Goal: Information Seeking & Learning: Learn about a topic

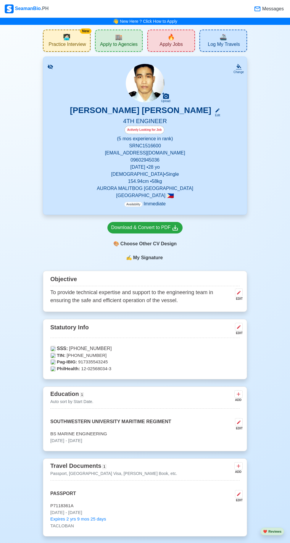
click at [68, 40] on span "🧑🏻‍💻" at bounding box center [66, 37] width 7 height 9
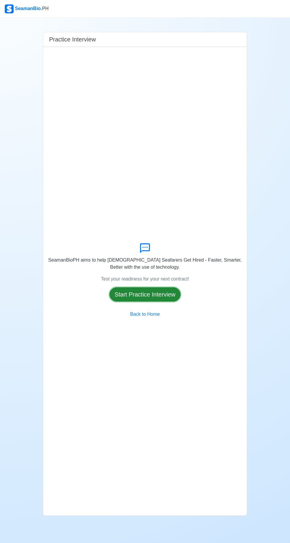
click at [155, 302] on button "Start Practice Interview" at bounding box center [145, 295] width 71 height 14
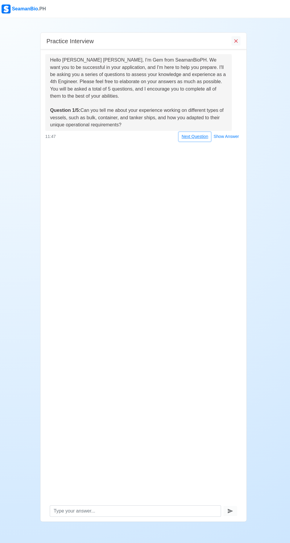
click at [195, 137] on button "Next Question" at bounding box center [196, 135] width 32 height 9
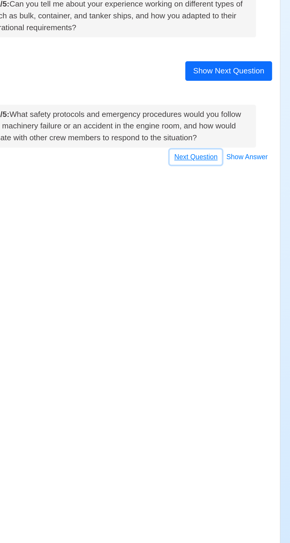
click at [198, 204] on button "Next Question" at bounding box center [196, 202] width 32 height 9
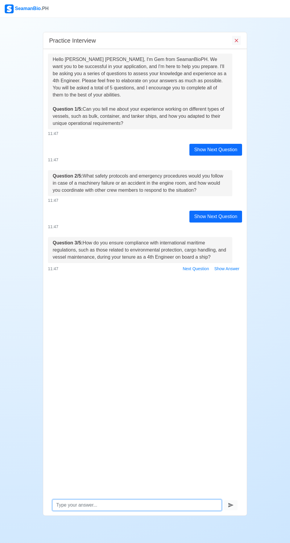
scroll to position [41, 0]
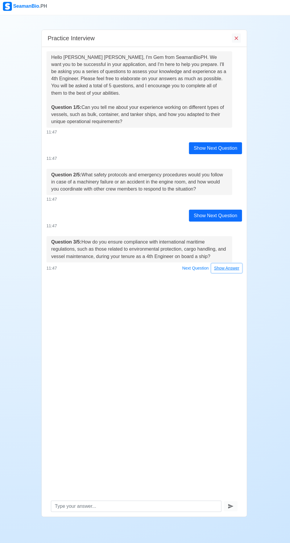
click at [235, 264] on button "Show Answer" at bounding box center [227, 268] width 31 height 9
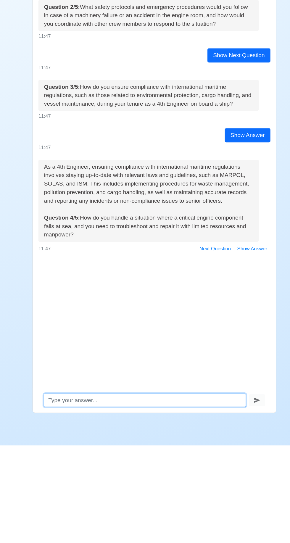
scroll to position [41, 0]
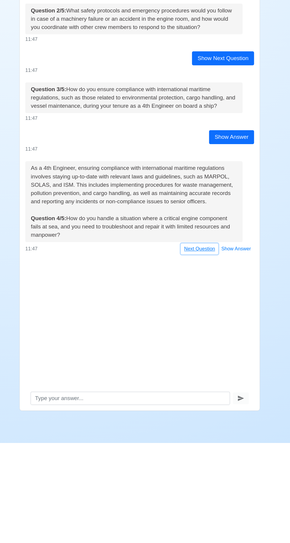
click at [193, 374] on button "Next Question" at bounding box center [196, 378] width 32 height 9
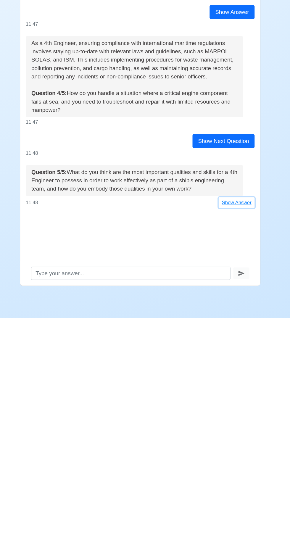
click at [224, 441] on button "Show Answer" at bounding box center [227, 445] width 31 height 9
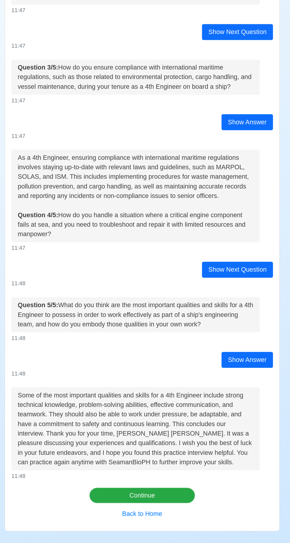
scroll to position [0, 0]
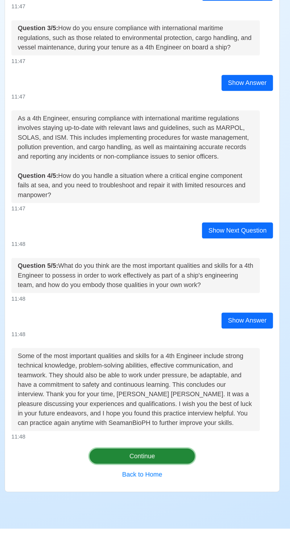
click at [169, 495] on button "Continue" at bounding box center [145, 489] width 78 height 11
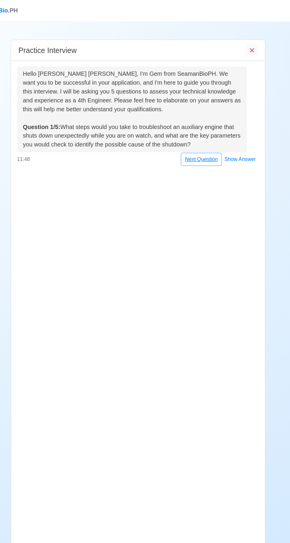
click at [195, 129] on button "Next Question" at bounding box center [196, 127] width 32 height 9
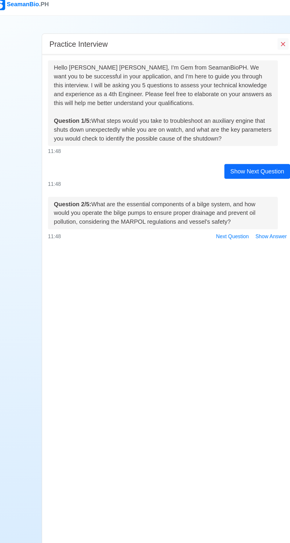
scroll to position [41, 0]
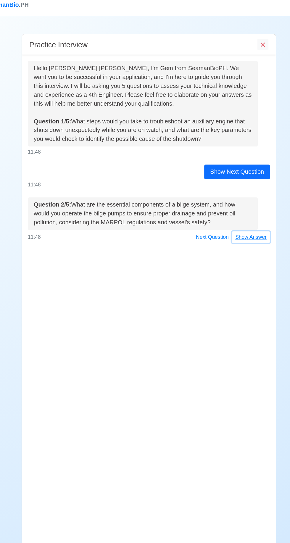
click at [228, 190] on button "Show Answer" at bounding box center [227, 194] width 31 height 9
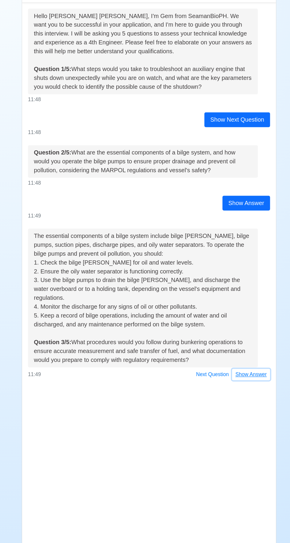
click at [232, 343] on button "Show Answer" at bounding box center [227, 347] width 31 height 9
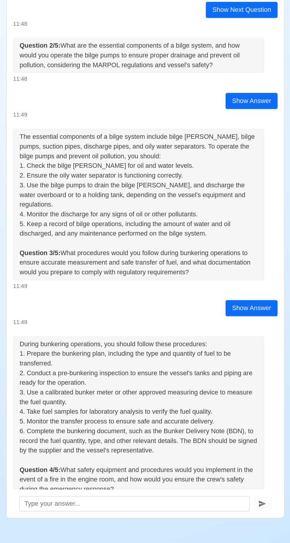
click at [230, 502] on button "Show Answer" at bounding box center [227, 506] width 31 height 9
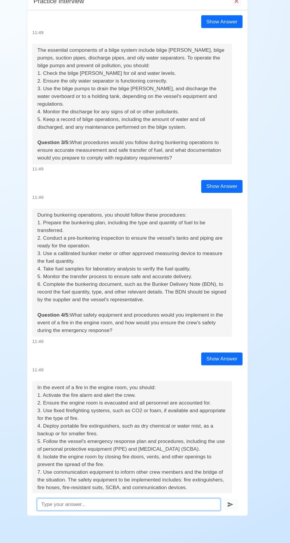
scroll to position [166, 0]
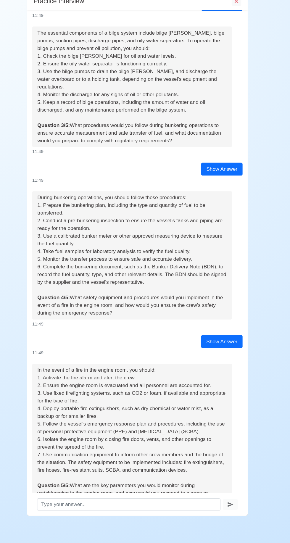
click at [232, 516] on button "Show Answer" at bounding box center [227, 520] width 31 height 9
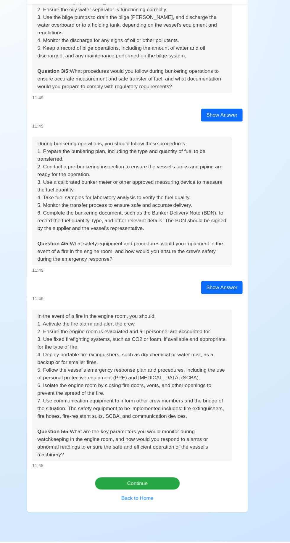
scroll to position [0, 0]
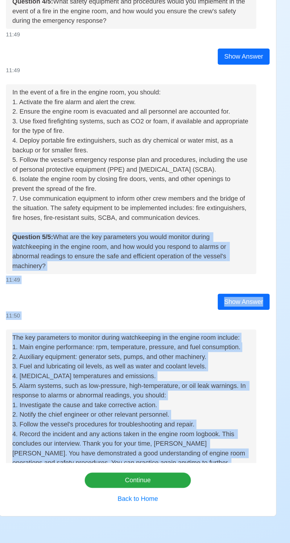
copy div "Question 5/5: What are the key parameters you would monitor during watchkeeping…"
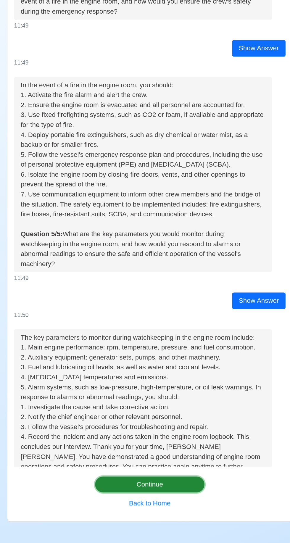
click at [170, 495] on button "Continue" at bounding box center [145, 489] width 78 height 11
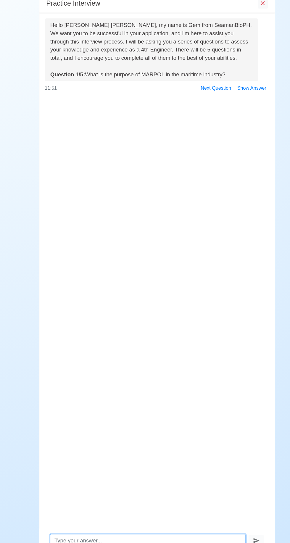
scroll to position [22, 0]
click at [231, 109] on button "Show Answer" at bounding box center [227, 113] width 31 height 9
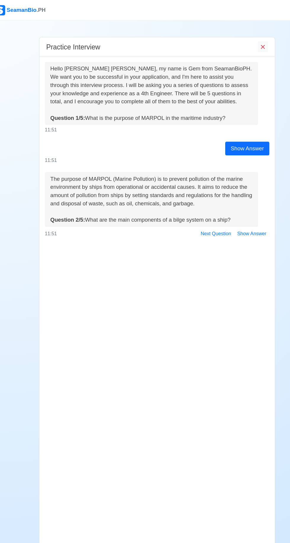
scroll to position [0, 0]
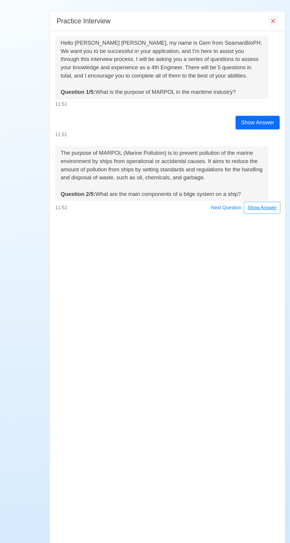
click at [229, 202] on button "Show Answer" at bounding box center [227, 202] width 31 height 9
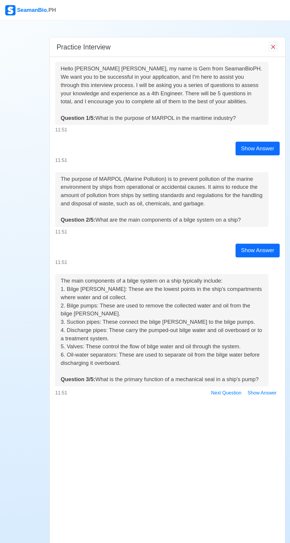
scroll to position [14, 0]
click at [228, 336] on button "Show Answer" at bounding box center [227, 340] width 31 height 9
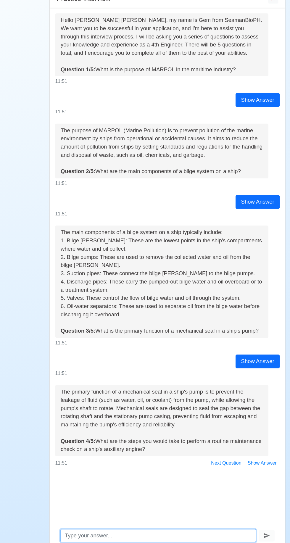
scroll to position [41, 0]
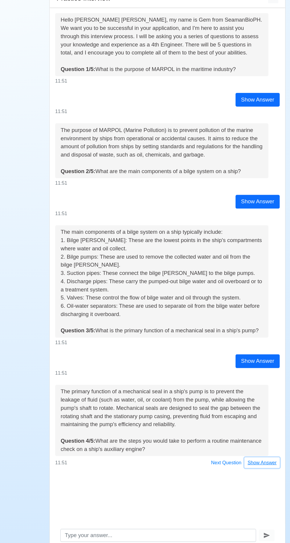
click at [230, 438] on button "Show Answer" at bounding box center [227, 442] width 31 height 9
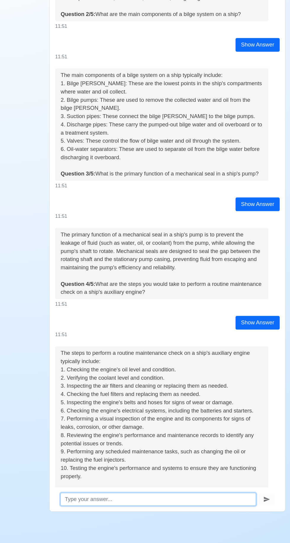
scroll to position [109, 0]
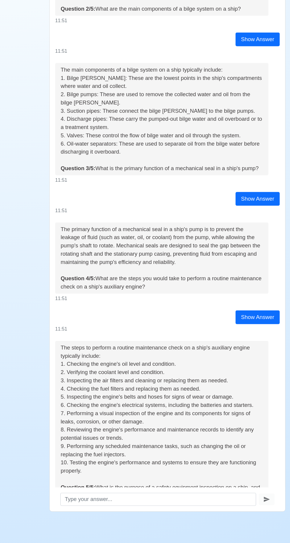
click at [240, 509] on button "Show Answer" at bounding box center [227, 513] width 31 height 9
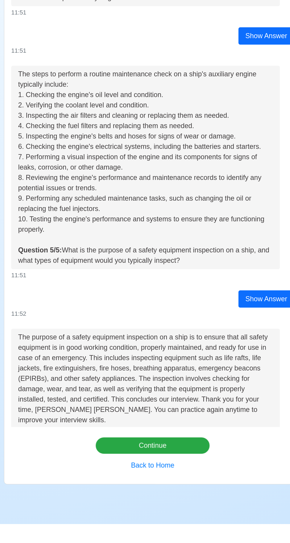
scroll to position [0, 0]
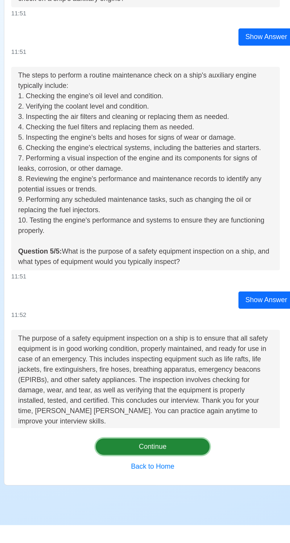
click at [164, 495] on button "Continue" at bounding box center [145, 489] width 78 height 11
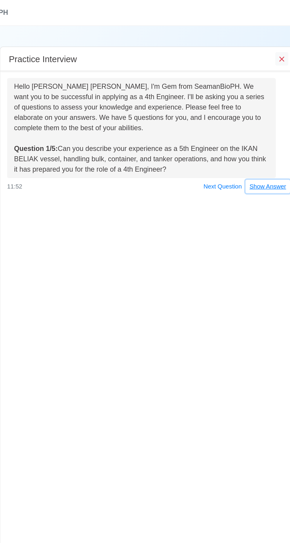
click at [227, 128] on button "Show Answer" at bounding box center [227, 127] width 31 height 9
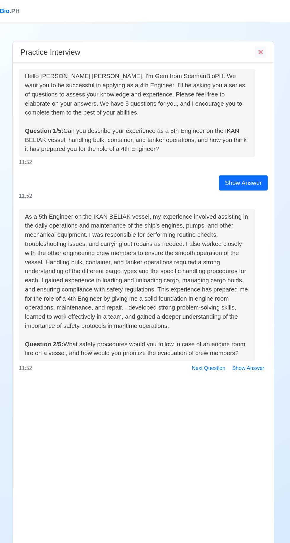
scroll to position [29, 0]
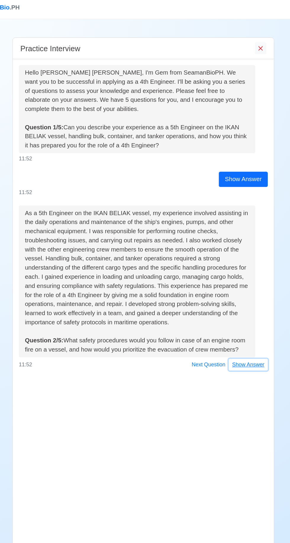
click at [230, 283] on button "Show Answer" at bounding box center [227, 287] width 31 height 9
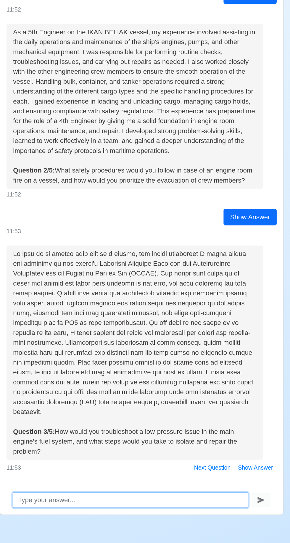
scroll to position [41, 0]
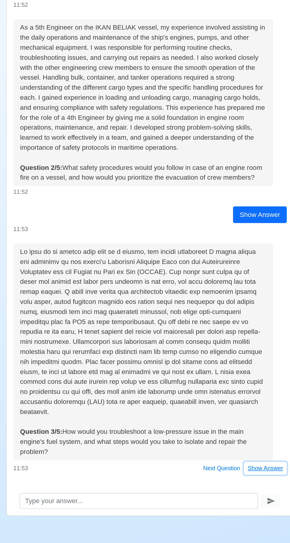
click at [235, 478] on button "Show Answer" at bounding box center [227, 482] width 31 height 9
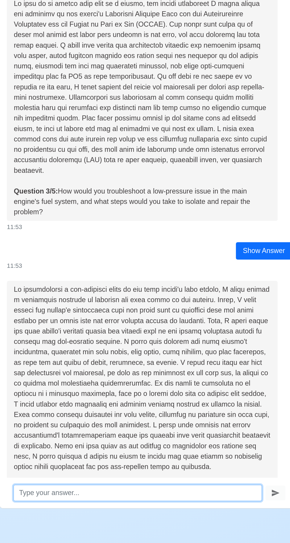
scroll to position [41, 0]
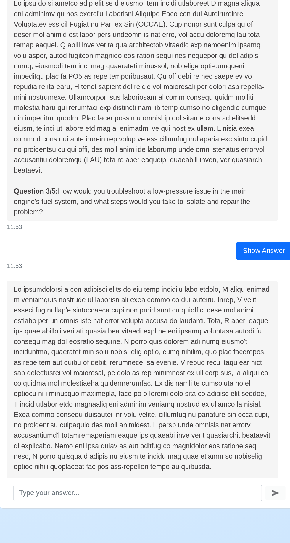
click at [233, 516] on button "Show Answer" at bounding box center [227, 520] width 31 height 9
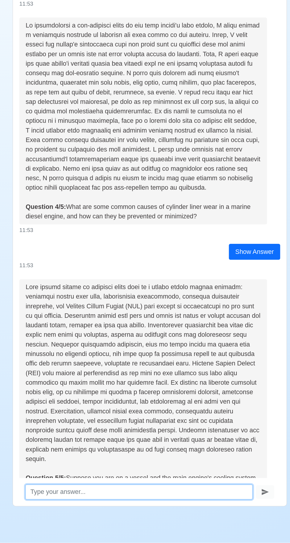
scroll to position [40, 0]
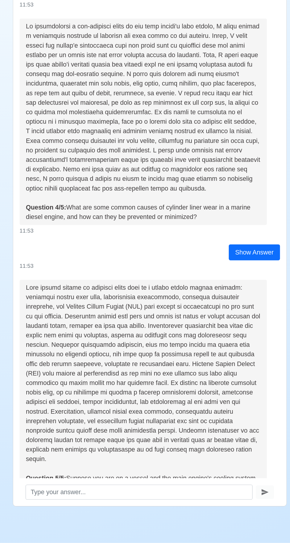
click at [231, 524] on button "Show Answer" at bounding box center [227, 528] width 31 height 9
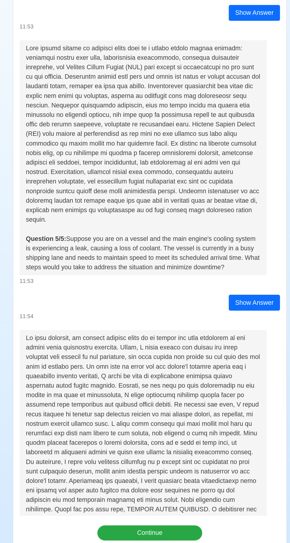
scroll to position [0, 0]
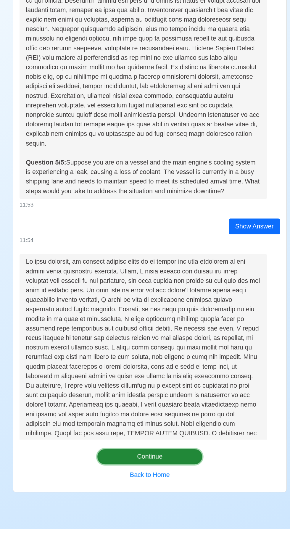
click at [166, 495] on button "Continue" at bounding box center [145, 489] width 78 height 11
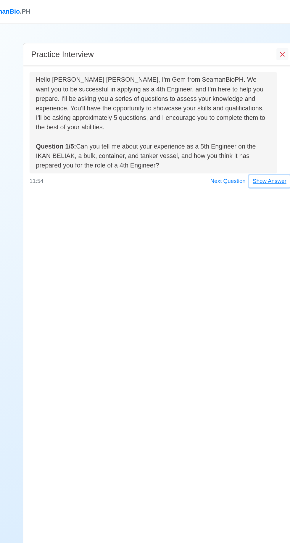
click at [236, 133] on button "Show Answer" at bounding box center [227, 135] width 31 height 9
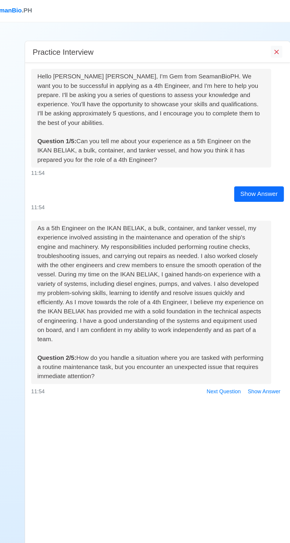
scroll to position [41, 0]
click at [233, 297] on button "Show Answer" at bounding box center [227, 301] width 31 height 9
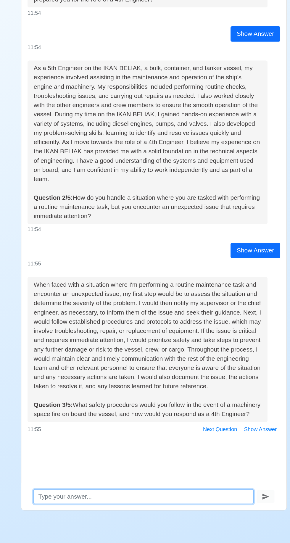
scroll to position [41, 0]
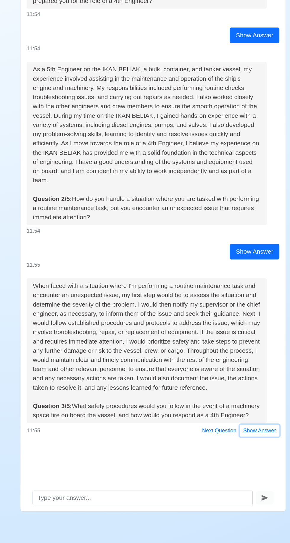
click at [232, 449] on button "Show Answer" at bounding box center [227, 453] width 31 height 9
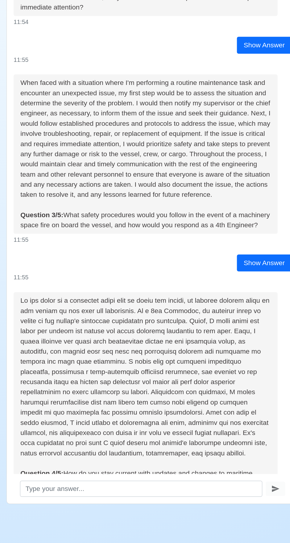
click at [229, 516] on button "Show Answer" at bounding box center [227, 520] width 31 height 9
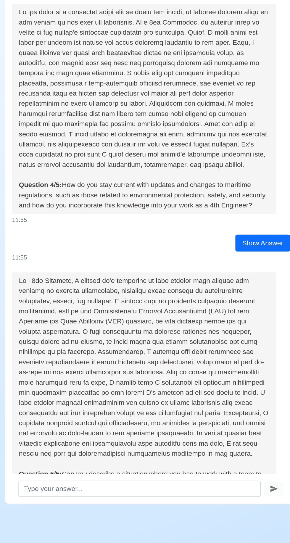
click at [232, 516] on button "Show Answer" at bounding box center [227, 520] width 31 height 9
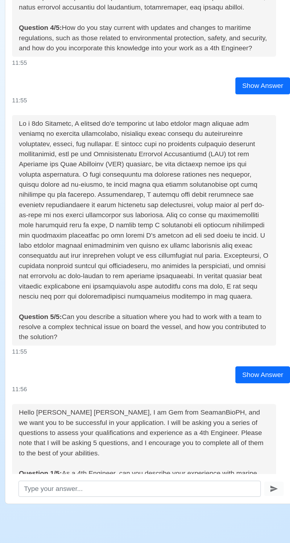
click at [235, 523] on button "Show Answer" at bounding box center [227, 527] width 31 height 9
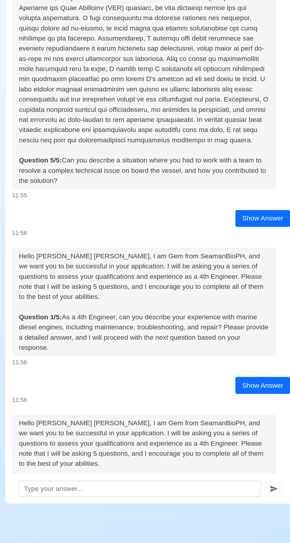
click at [233, 524] on button "Show Answer" at bounding box center [227, 528] width 31 height 9
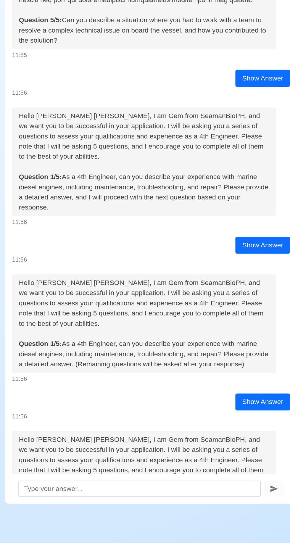
click at [232, 528] on button "Show Answer" at bounding box center [227, 532] width 31 height 9
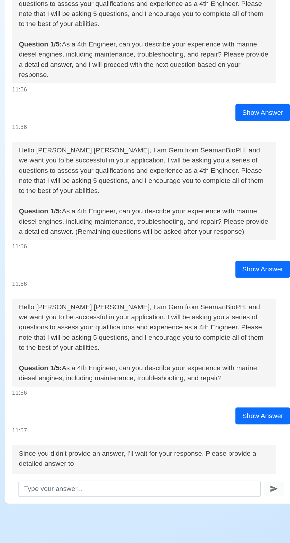
click at [235, 524] on button "Show Answer" at bounding box center [227, 528] width 31 height 9
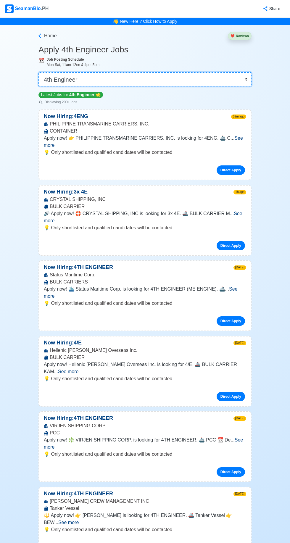
click at [238, 84] on select "👉 Select Rank or Position Master Chief Officer 2nd Officer 3rd Officer Junior O…" at bounding box center [144, 79] width 213 height 14
select select "Junior Engineer"
click at [38, 72] on select "👉 Select Rank or Position Master Chief Officer 2nd Officer 3rd Officer Junior O…" at bounding box center [144, 79] width 213 height 14
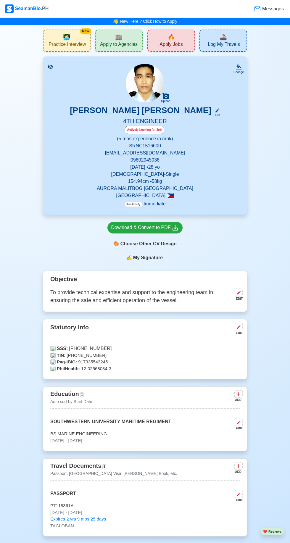
click at [61, 36] on div "New 🧑🏻‍💻 Practice Interview" at bounding box center [67, 41] width 48 height 22
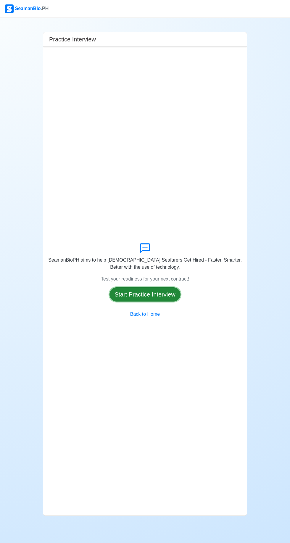
click at [159, 302] on button "Start Practice Interview" at bounding box center [145, 295] width 71 height 14
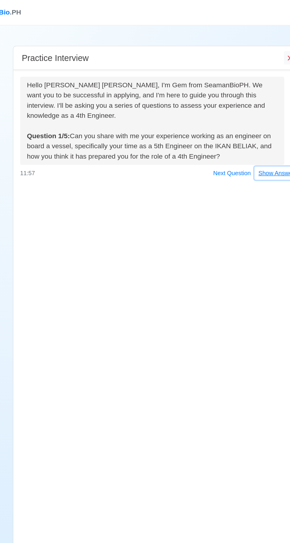
click at [229, 120] on button "Show Answer" at bounding box center [227, 120] width 31 height 9
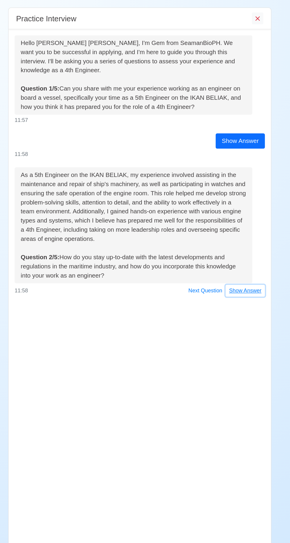
click at [233, 252] on button "Show Answer" at bounding box center [227, 251] width 31 height 9
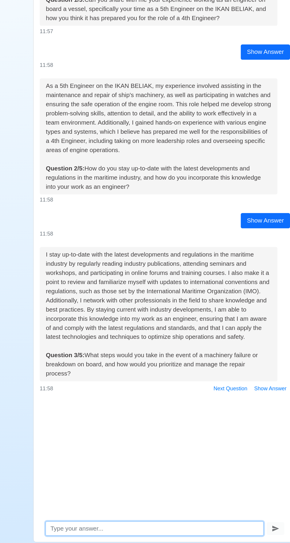
scroll to position [41, 0]
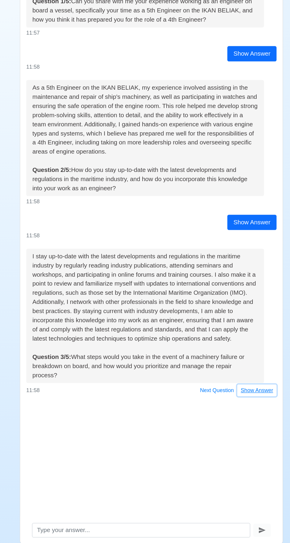
click at [235, 392] on button "Show Answer" at bounding box center [227, 396] width 31 height 9
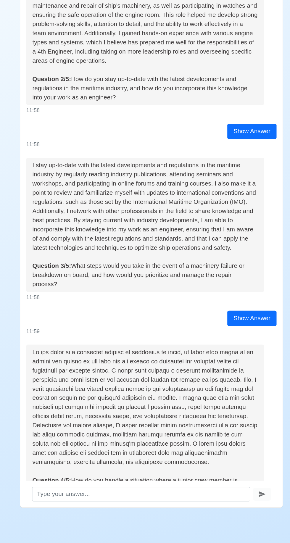
click at [234, 516] on button "Show Answer" at bounding box center [227, 520] width 31 height 9
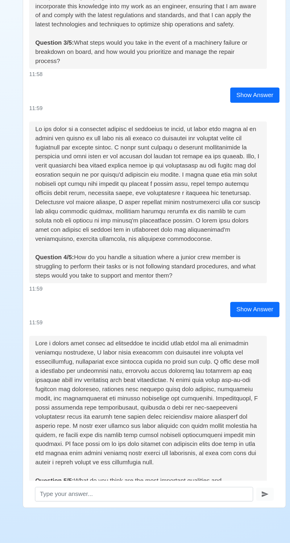
click at [230, 516] on button "Show Answer" at bounding box center [227, 520] width 31 height 9
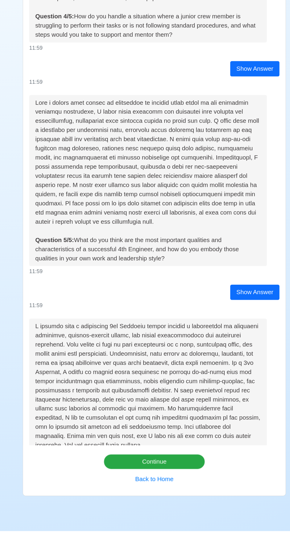
scroll to position [0, 0]
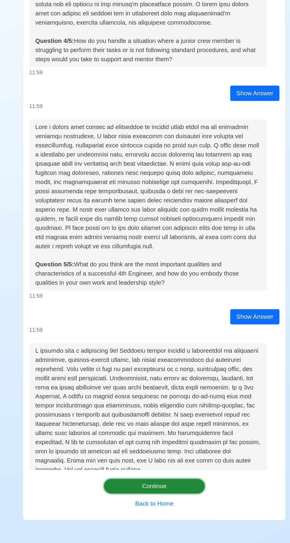
click at [174, 495] on button "Continue" at bounding box center [145, 489] width 78 height 11
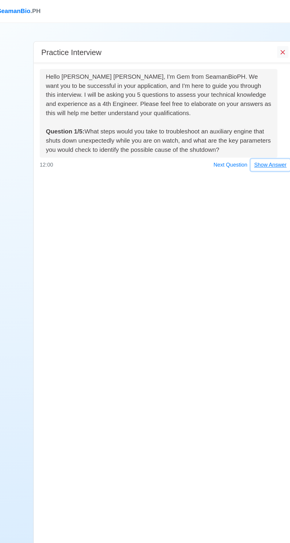
click at [228, 130] on button "Show Answer" at bounding box center [227, 127] width 31 height 9
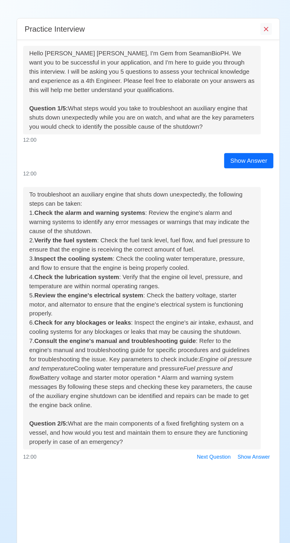
scroll to position [41, 0]
